Goal: Task Accomplishment & Management: Understand process/instructions

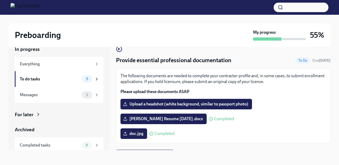
scroll to position [10, 0]
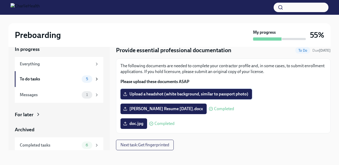
click at [175, 91] on span "Upload a headshot (white background, similar to passport photo)" at bounding box center [186, 93] width 124 height 5
click at [0, 0] on input "Upload a headshot (white background, similar to passport photo)" at bounding box center [0, 0] width 0 height 0
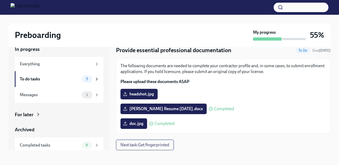
click at [147, 145] on span "Next task : Get fingerprinted" at bounding box center [144, 144] width 49 height 5
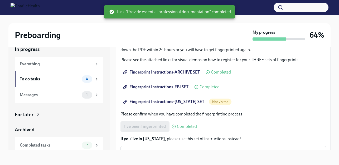
scroll to position [79, 0]
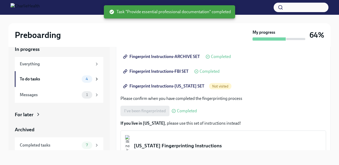
click at [169, 86] on span "Fingerprint Instructions-[US_STATE] SET" at bounding box center [164, 85] width 80 height 5
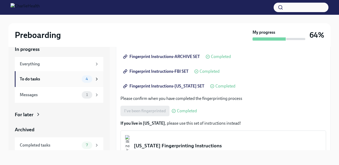
click at [82, 78] on span "4" at bounding box center [86, 79] width 9 height 4
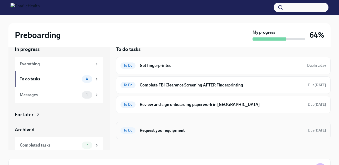
click at [164, 130] on h6 "Request your equipment" at bounding box center [222, 130] width 164 height 6
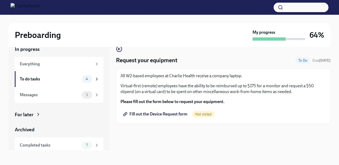
click at [173, 111] on link "Fill out the Device Request form" at bounding box center [155, 114] width 71 height 11
click at [120, 47] on icon "button" at bounding box center [119, 49] width 6 height 6
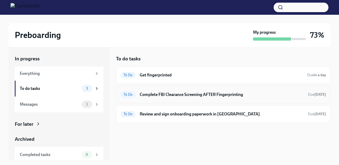
click at [192, 93] on h6 "Complete FBI Clearance Screening AFTER Fingerprinting" at bounding box center [222, 95] width 164 height 6
